Goal: Information Seeking & Learning: Find specific fact

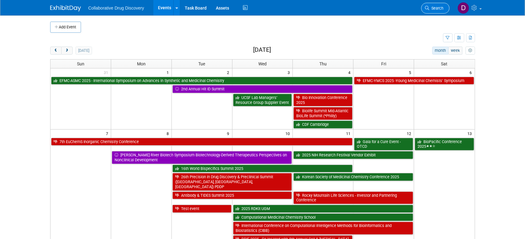
click at [437, 7] on span "Search" at bounding box center [437, 8] width 14 height 5
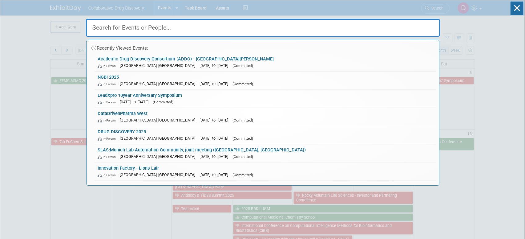
paste input "[URL][DOMAIN_NAME][DATE][DATE]"
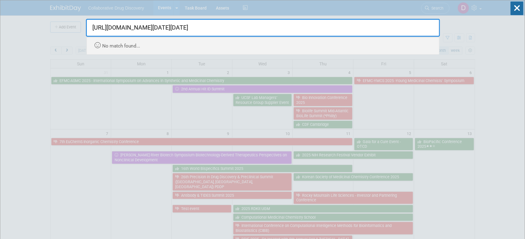
scroll to position [0, 131]
click at [193, 31] on input "[URL][DOMAIN_NAME][DATE][DATE]" at bounding box center [263, 28] width 354 height 18
click at [192, 30] on input "[URL][DOMAIN_NAME][DATE][DATE]" at bounding box center [263, 28] width 354 height 18
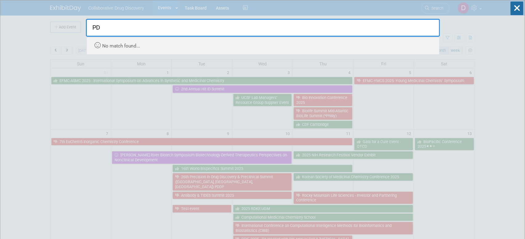
scroll to position [0, 0]
type input "PDA"
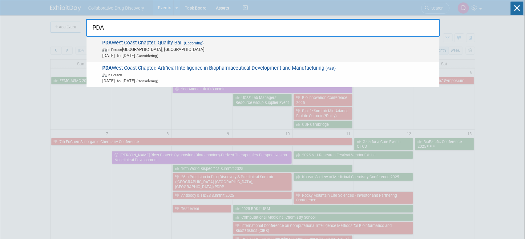
click at [172, 49] on span "In-Person [GEOGRAPHIC_DATA], [GEOGRAPHIC_DATA]" at bounding box center [269, 49] width 334 height 6
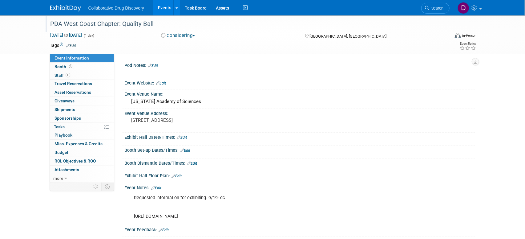
click at [119, 22] on div "PDA West Coast Chapter: Quality Ball" at bounding box center [244, 23] width 392 height 11
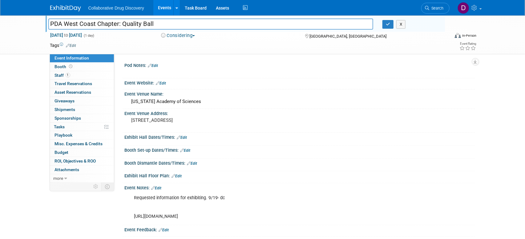
click at [119, 22] on input "PDA West Coast Chapter: Quality Ball" at bounding box center [210, 23] width 325 height 11
click at [427, 6] on icon at bounding box center [427, 8] width 4 height 4
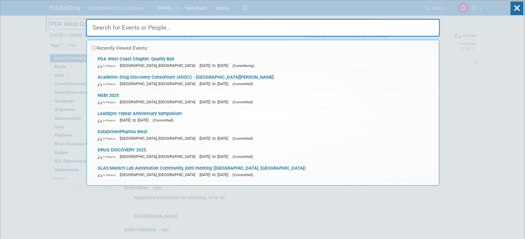
paste input "CBA SF"
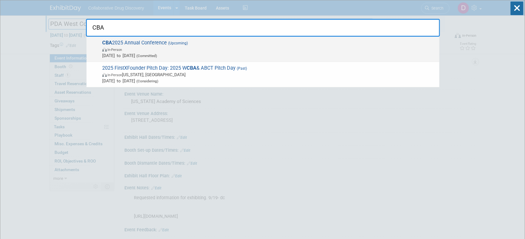
type input "CBA"
click at [226, 49] on span "In-Person" at bounding box center [269, 49] width 334 height 6
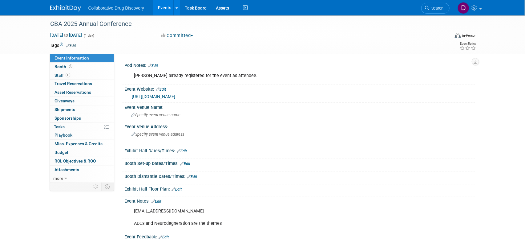
click at [176, 96] on link "https://cbasf.org/2025-annual-conference/" at bounding box center [153, 96] width 43 height 5
click at [148, 94] on link "https://cbasf.org/2025-annual-conference/" at bounding box center [153, 96] width 43 height 5
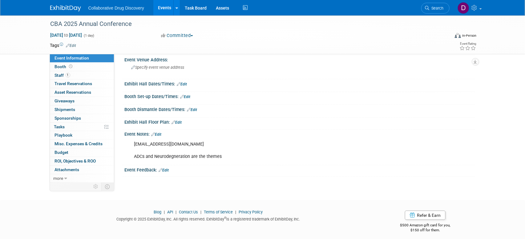
scroll to position [63, 0]
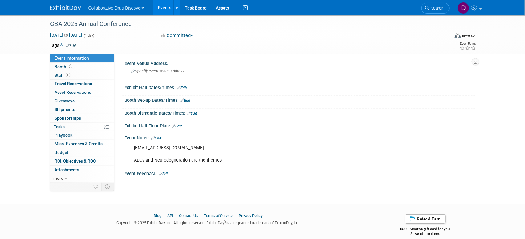
click at [158, 134] on div "Event Notes: Edit" at bounding box center [300, 137] width 351 height 8
click at [159, 137] on link "Edit" at bounding box center [157, 138] width 10 height 4
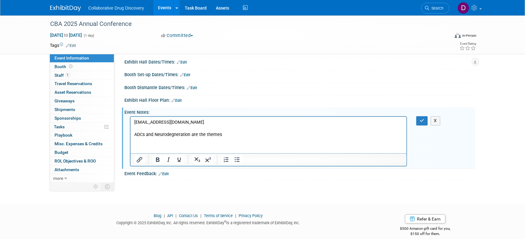
scroll to position [85, 0]
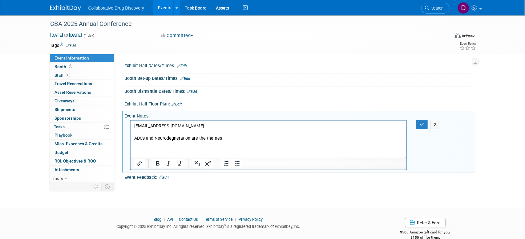
click at [241, 140] on p "info@cbasf.org ADCs and Neurodegneration are the themes" at bounding box center [268, 132] width 269 height 18
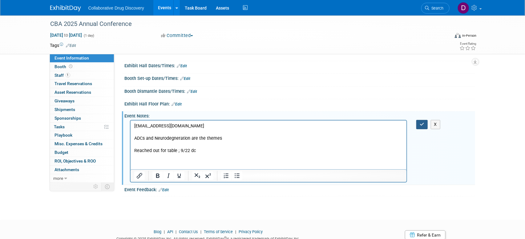
click at [420, 120] on button "button" at bounding box center [421, 124] width 11 height 9
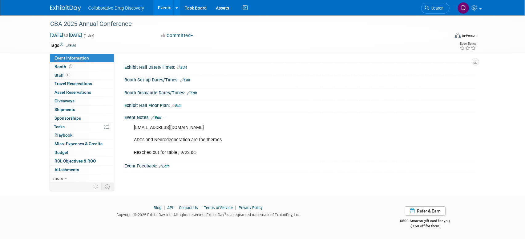
scroll to position [83, 0]
click at [443, 11] on link "Search" at bounding box center [435, 8] width 28 height 11
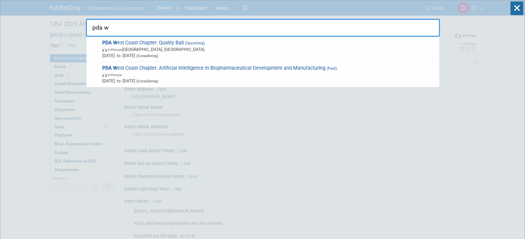
type input "pda we"
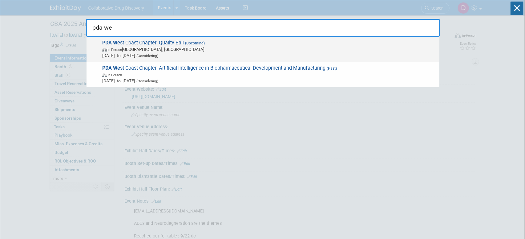
click at [186, 43] on span "(Upcoming)" at bounding box center [194, 43] width 21 height 4
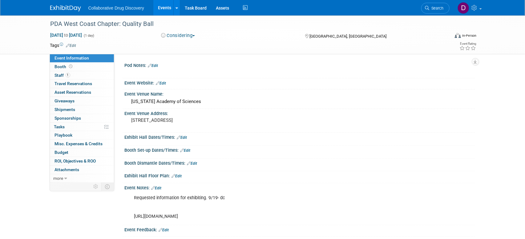
click at [251, 217] on div "Requested information for exhibiting. 9/19- dc https://www.pda.org/global-event…" at bounding box center [269, 207] width 278 height 31
click at [228, 215] on div "Requested information for exhibiting. 9/19- dc https://www.pda.org/global-event…" at bounding box center [269, 207] width 278 height 31
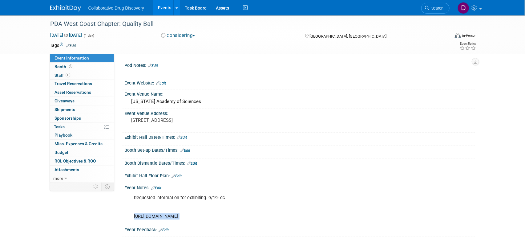
click at [228, 215] on div "Requested information for exhibiting. 9/19- dc https://www.pda.org/global-event…" at bounding box center [269, 207] width 278 height 31
click at [113, 28] on div "PDA West Coast Chapter: Quality Ball" at bounding box center [244, 23] width 392 height 11
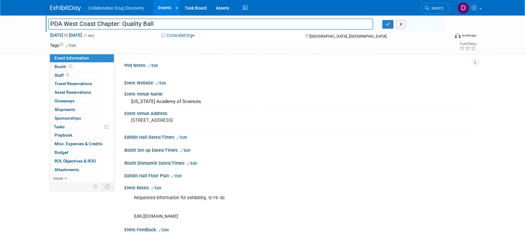
click at [113, 28] on input "PDA West Coast Chapter: Quality Ball" at bounding box center [210, 23] width 325 height 11
